Goal: Task Accomplishment & Management: Use online tool/utility

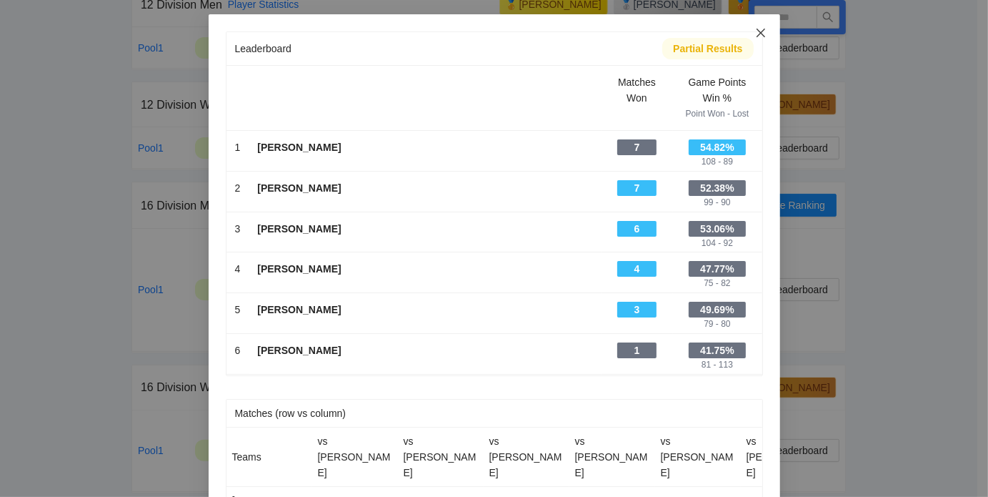
click at [756, 34] on icon "close" at bounding box center [760, 33] width 9 height 9
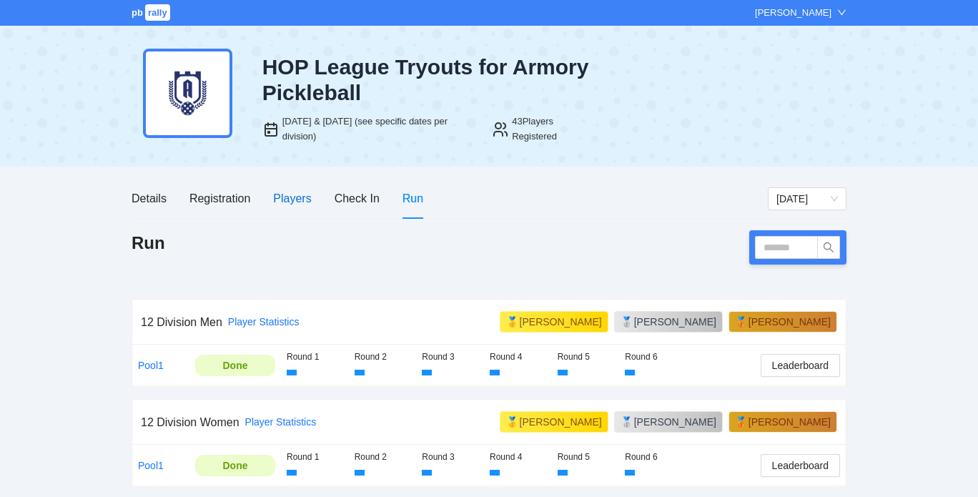
click at [304, 197] on div "Players" at bounding box center [292, 198] width 38 height 18
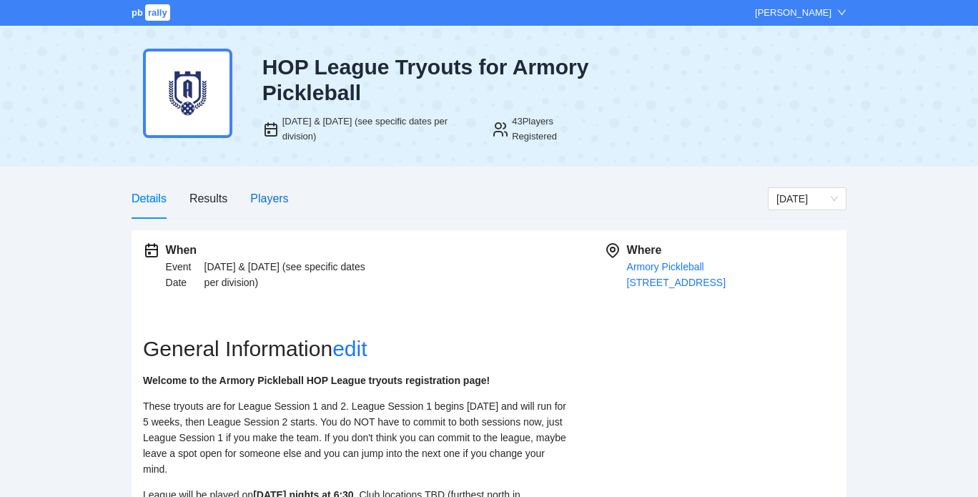
click at [274, 206] on div "Players" at bounding box center [269, 198] width 38 height 18
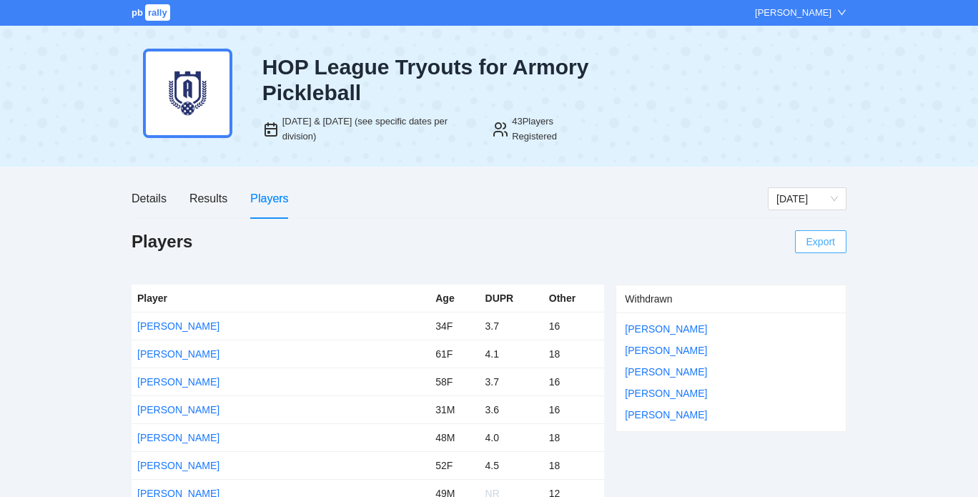
click at [822, 244] on span "Export" at bounding box center [820, 241] width 29 height 21
